Goal: Task Accomplishment & Management: Use online tool/utility

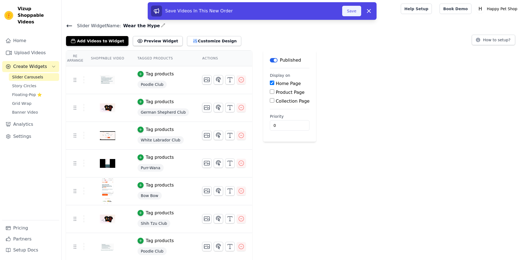
click at [349, 12] on button "Save" at bounding box center [351, 11] width 19 height 10
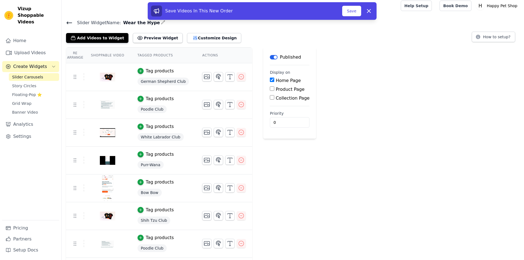
scroll to position [1, 0]
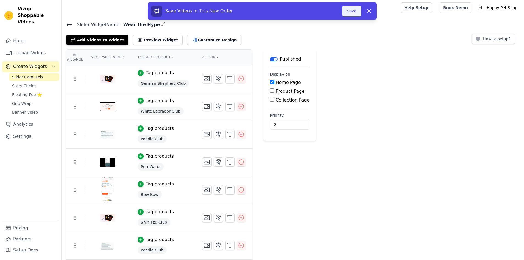
click at [358, 12] on button "Save" at bounding box center [351, 11] width 19 height 10
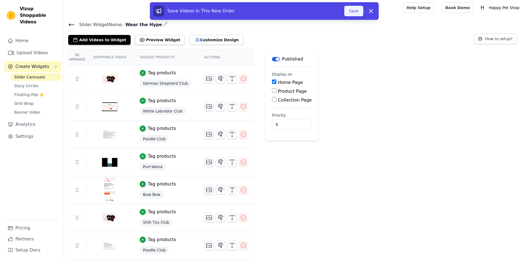
scroll to position [0, 0]
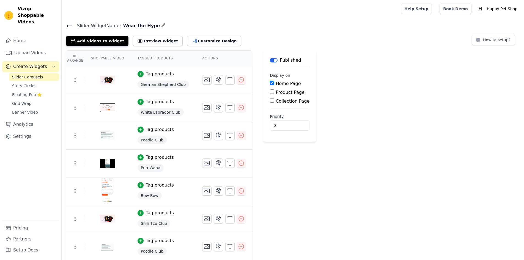
click at [70, 25] on icon at bounding box center [69, 26] width 5 height 2
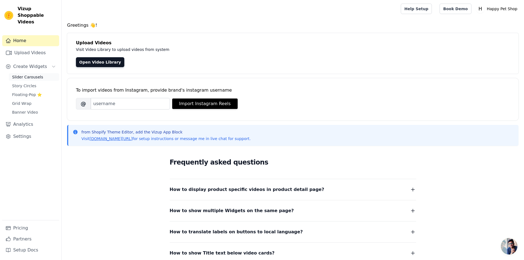
click at [23, 74] on span "Slider Carousels" at bounding box center [27, 76] width 31 height 5
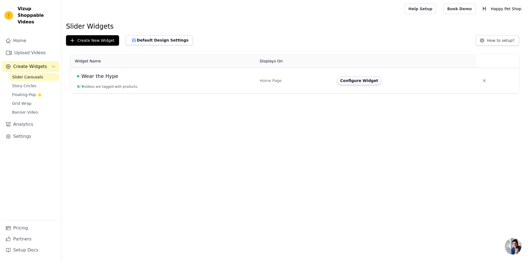
click at [368, 82] on button "Configure Widget" at bounding box center [359, 80] width 45 height 9
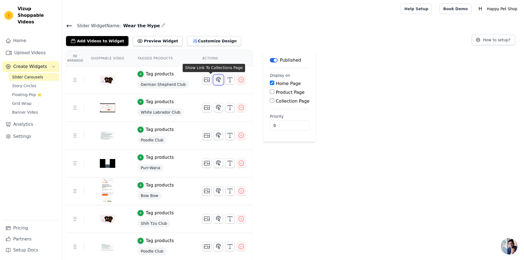
click at [215, 80] on icon "button" at bounding box center [218, 79] width 7 height 7
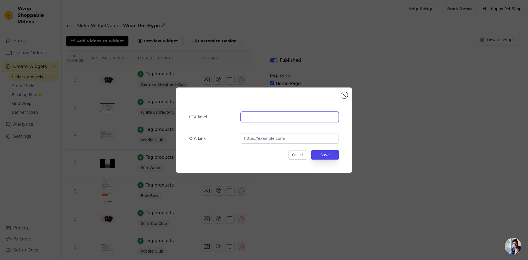
click at [258, 115] on input "text" at bounding box center [289, 117] width 98 height 10
click at [259, 140] on input "url" at bounding box center [289, 138] width 98 height 10
paste input "[URL][DOMAIN_NAME]"
type input "[URL][DOMAIN_NAME]"
click at [268, 119] on input "text" at bounding box center [289, 117] width 98 height 10
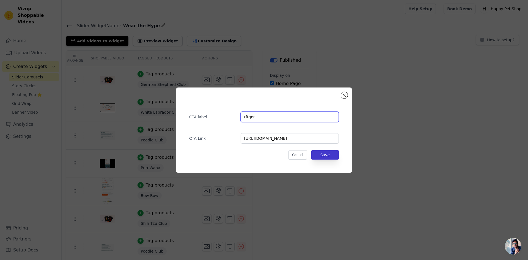
type input "rftger"
click at [328, 156] on button "Save" at bounding box center [324, 154] width 27 height 9
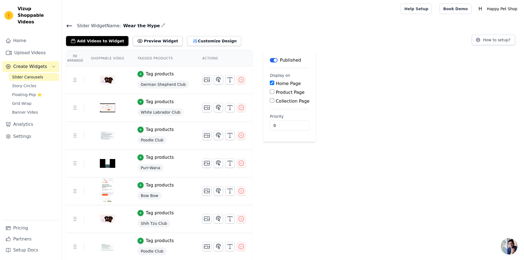
click at [159, 75] on div "Tag products" at bounding box center [160, 74] width 28 height 7
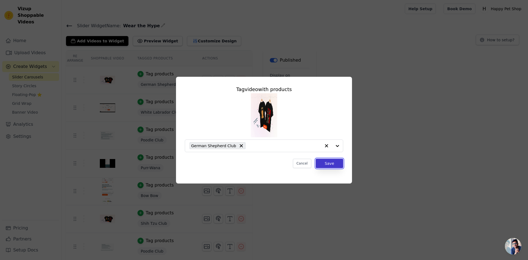
click at [330, 164] on button "Save" at bounding box center [328, 163] width 27 height 9
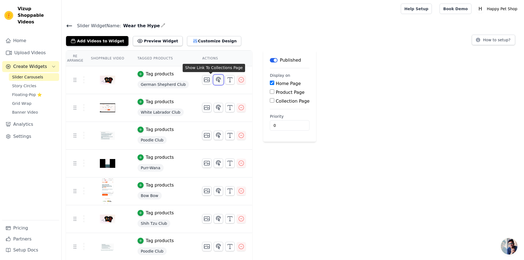
click at [215, 80] on icon "button" at bounding box center [218, 79] width 7 height 7
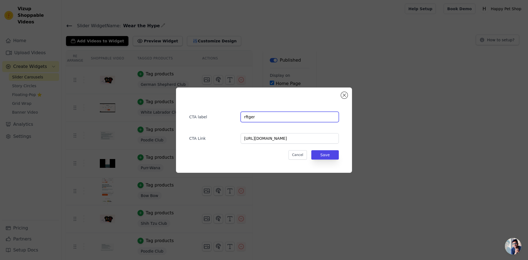
click at [314, 119] on input "rftger" at bounding box center [289, 117] width 98 height 10
click at [278, 141] on input "[URL][DOMAIN_NAME]" at bounding box center [289, 138] width 98 height 10
click at [319, 152] on button "Save" at bounding box center [324, 154] width 27 height 9
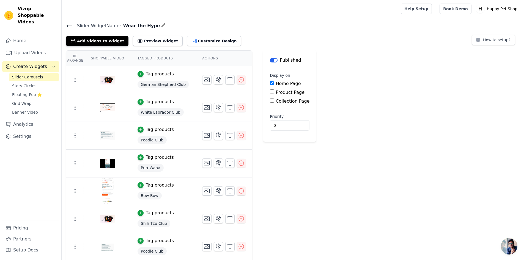
click at [178, 74] on div "Tag products" at bounding box center [163, 74] width 52 height 7
click at [162, 75] on div "Tag products" at bounding box center [160, 74] width 28 height 7
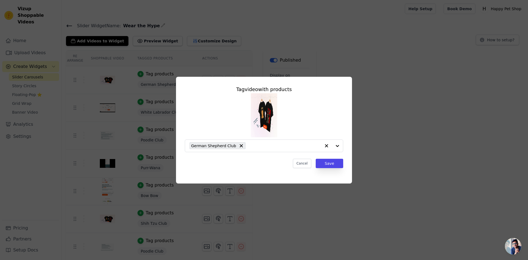
click at [317, 214] on div "Tag video with products German Shepherd Club Cancel Save" at bounding box center [264, 130] width 528 height 260
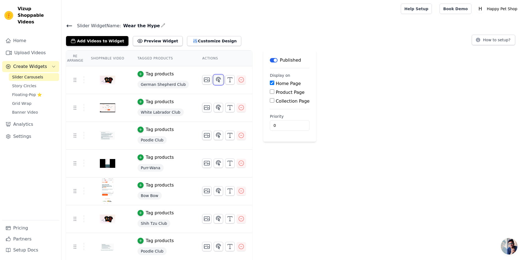
click at [216, 81] on icon "button" at bounding box center [218, 79] width 5 height 5
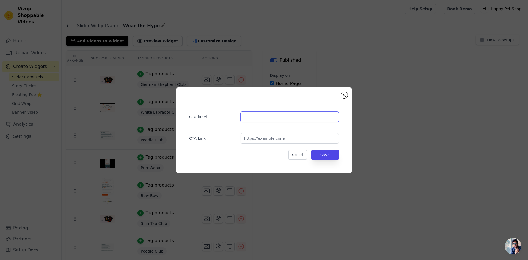
click at [254, 119] on input "text" at bounding box center [289, 117] width 98 height 10
type input "rftger"
click at [261, 138] on input "url" at bounding box center [289, 138] width 98 height 10
click at [251, 112] on input "rftger" at bounding box center [289, 117] width 98 height 10
type input "B"
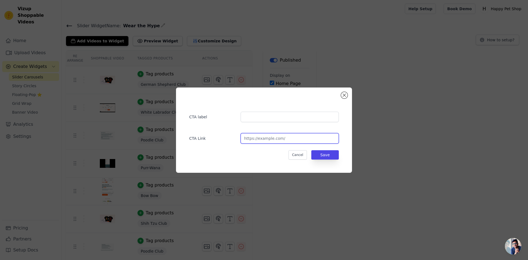
click at [255, 138] on input "url" at bounding box center [289, 138] width 98 height 10
type input "[URL][DOMAIN_NAME]"
click at [248, 111] on div "CTA label" at bounding box center [264, 114] width 150 height 16
click at [250, 115] on input "text" at bounding box center [289, 117] width 98 height 10
type input "Cat"
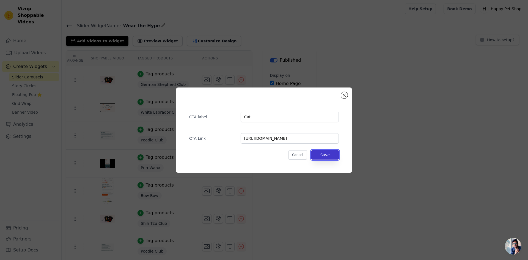
click at [326, 155] on button "Save" at bounding box center [324, 154] width 27 height 9
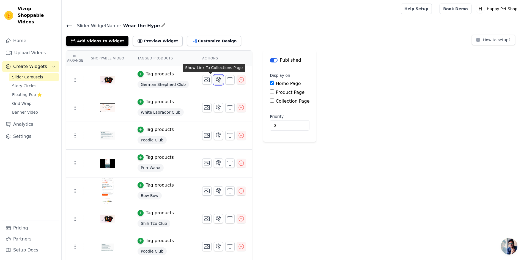
click at [215, 79] on icon "button" at bounding box center [218, 79] width 7 height 7
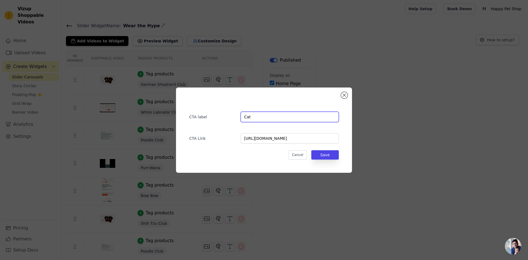
click at [305, 116] on input "Cat" at bounding box center [289, 117] width 98 height 10
type input "C"
click at [323, 139] on input "[URL][DOMAIN_NAME]" at bounding box center [289, 138] width 98 height 10
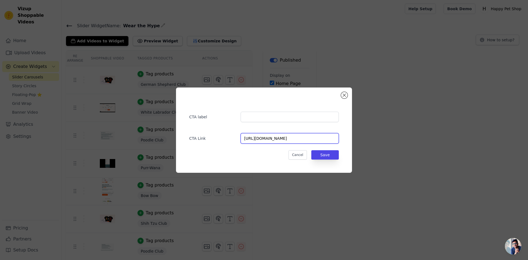
click at [323, 139] on input "[URL][DOMAIN_NAME]" at bounding box center [289, 138] width 98 height 10
click at [332, 153] on button "Save" at bounding box center [324, 154] width 27 height 9
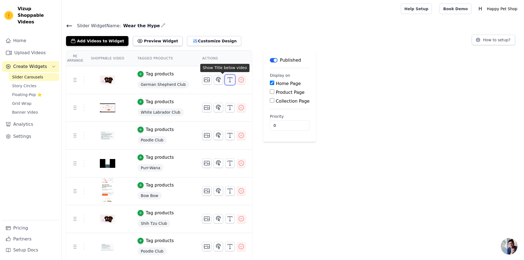
click at [226, 80] on icon "button" at bounding box center [229, 79] width 7 height 7
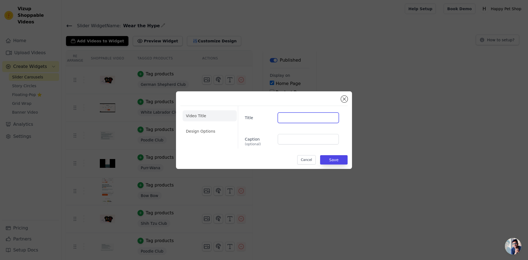
click at [303, 119] on input "Title" at bounding box center [308, 117] width 61 height 10
click at [211, 132] on li "Design Options" at bounding box center [209, 131] width 54 height 11
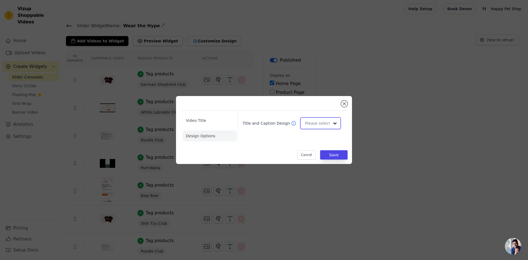
click at [316, 122] on input "Title and Caption Design" at bounding box center [317, 123] width 24 height 11
click at [270, 143] on div "Video Title Design Options Title and Caption Design Card Overlay Minimalist You…" at bounding box center [263, 129] width 167 height 59
click at [314, 124] on input "Title and Caption Design" at bounding box center [317, 123] width 24 height 11
click at [312, 135] on div "Card" at bounding box center [319, 137] width 39 height 12
click at [207, 123] on li "Video Title" at bounding box center [209, 120] width 54 height 11
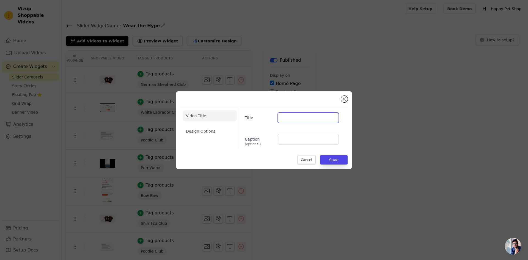
click at [300, 118] on input "Title" at bounding box center [308, 117] width 61 height 10
type input "Oversize T-shirts"
click at [297, 143] on input "Caption (optional)" at bounding box center [308, 139] width 61 height 10
type input "Oversize T-shirts"
click at [335, 157] on button "Save" at bounding box center [333, 159] width 27 height 9
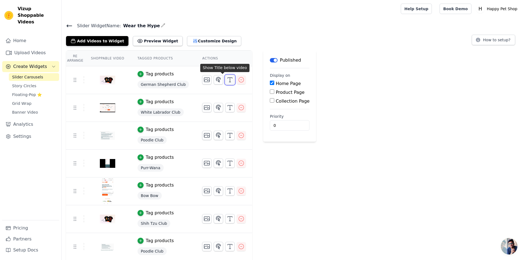
click at [226, 77] on icon "button" at bounding box center [229, 79] width 7 height 7
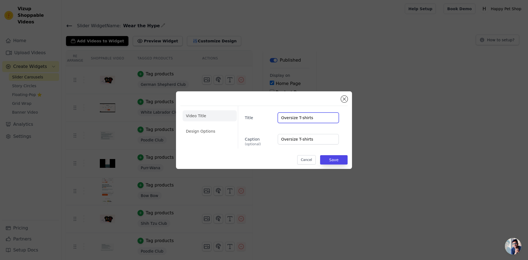
click at [306, 118] on input "Oversize T-shirts" at bounding box center [308, 117] width 61 height 10
click at [311, 140] on input "Oversize T-shirts" at bounding box center [308, 139] width 61 height 10
type input "O"
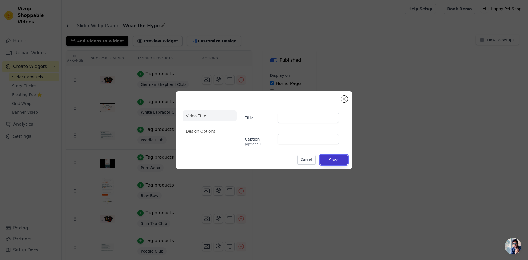
click at [339, 157] on button "Save" at bounding box center [333, 159] width 27 height 9
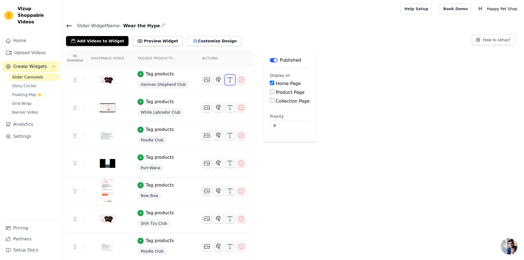
click at [226, 81] on icon "button" at bounding box center [229, 79] width 7 height 7
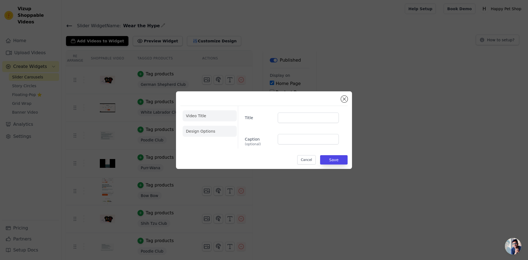
click at [203, 130] on li "Design Options" at bounding box center [209, 131] width 54 height 11
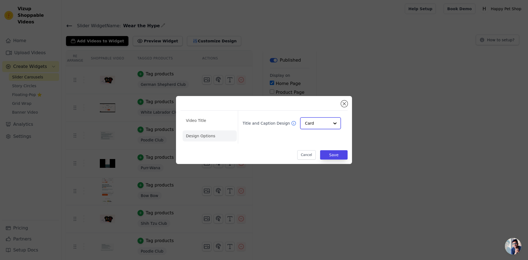
click at [333, 124] on div at bounding box center [334, 123] width 11 height 11
click at [277, 155] on div "Cancel Save" at bounding box center [263, 154] width 167 height 9
click at [348, 100] on div "Video Title Design Options Title and Caption Design Card Cancel Save" at bounding box center [264, 130] width 176 height 68
click at [435, 102] on div "Video Title Design Options Title and Caption Design Card Cancel Save" at bounding box center [264, 129] width 510 height 85
